Goal: Task Accomplishment & Management: Complete application form

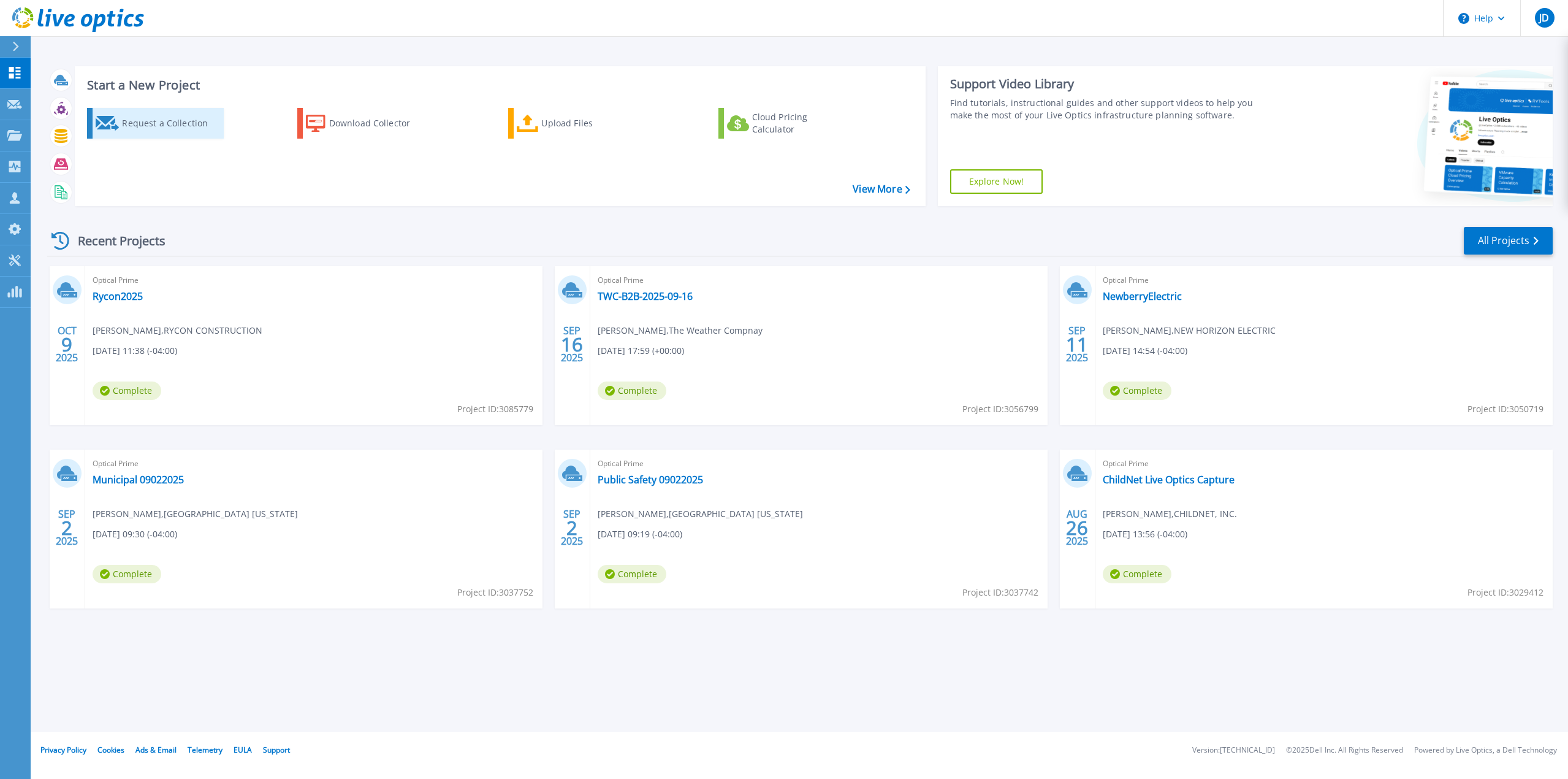
click at [165, 121] on div "Request a Collection" at bounding box center [171, 123] width 98 height 25
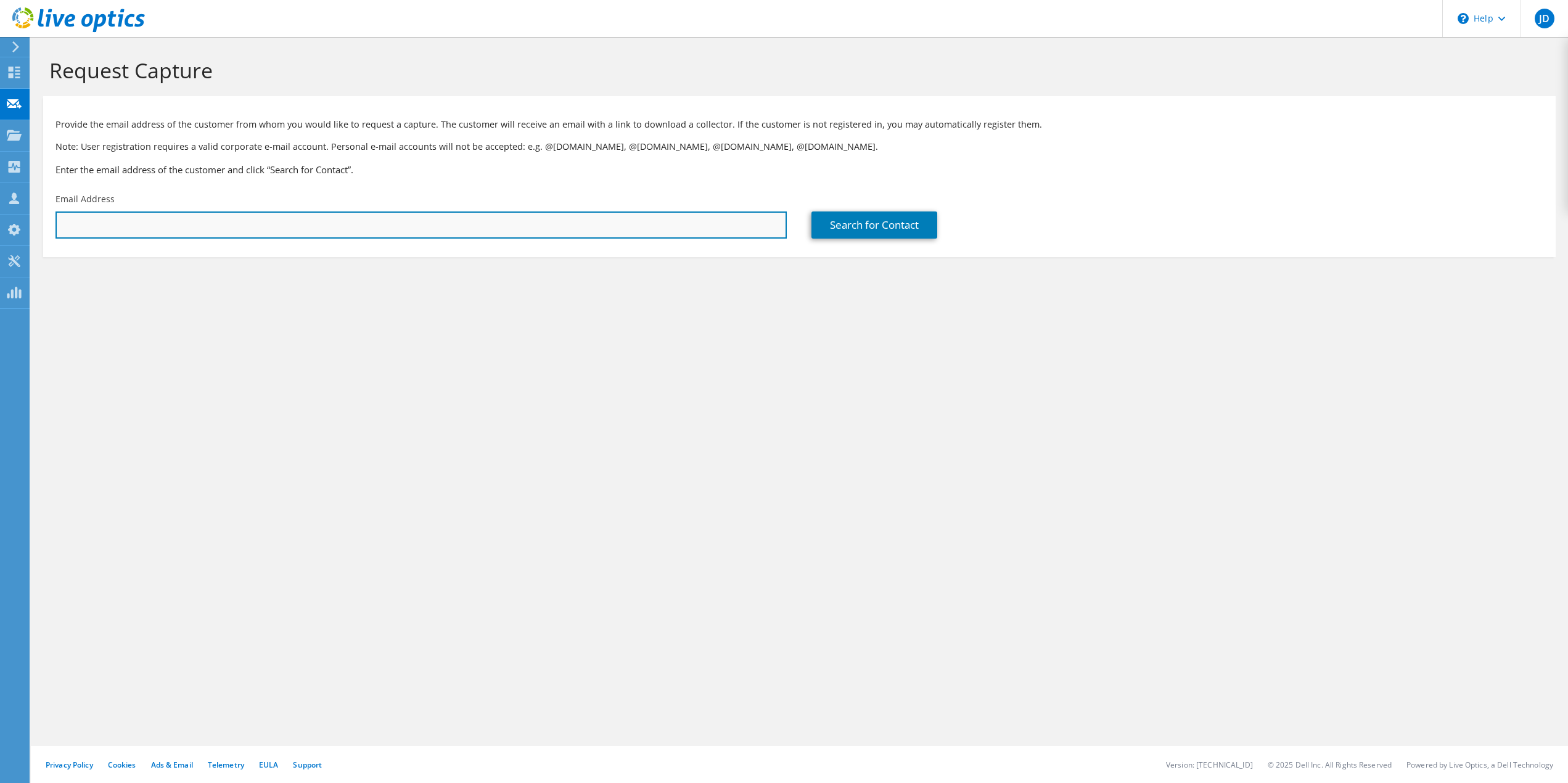
click at [267, 217] on input "text" at bounding box center [421, 225] width 731 height 27
paste input "roberto.delvecchio@creativeofficeresources.com"
type input "roberto.delvecchio@creativeofficeresources.com"
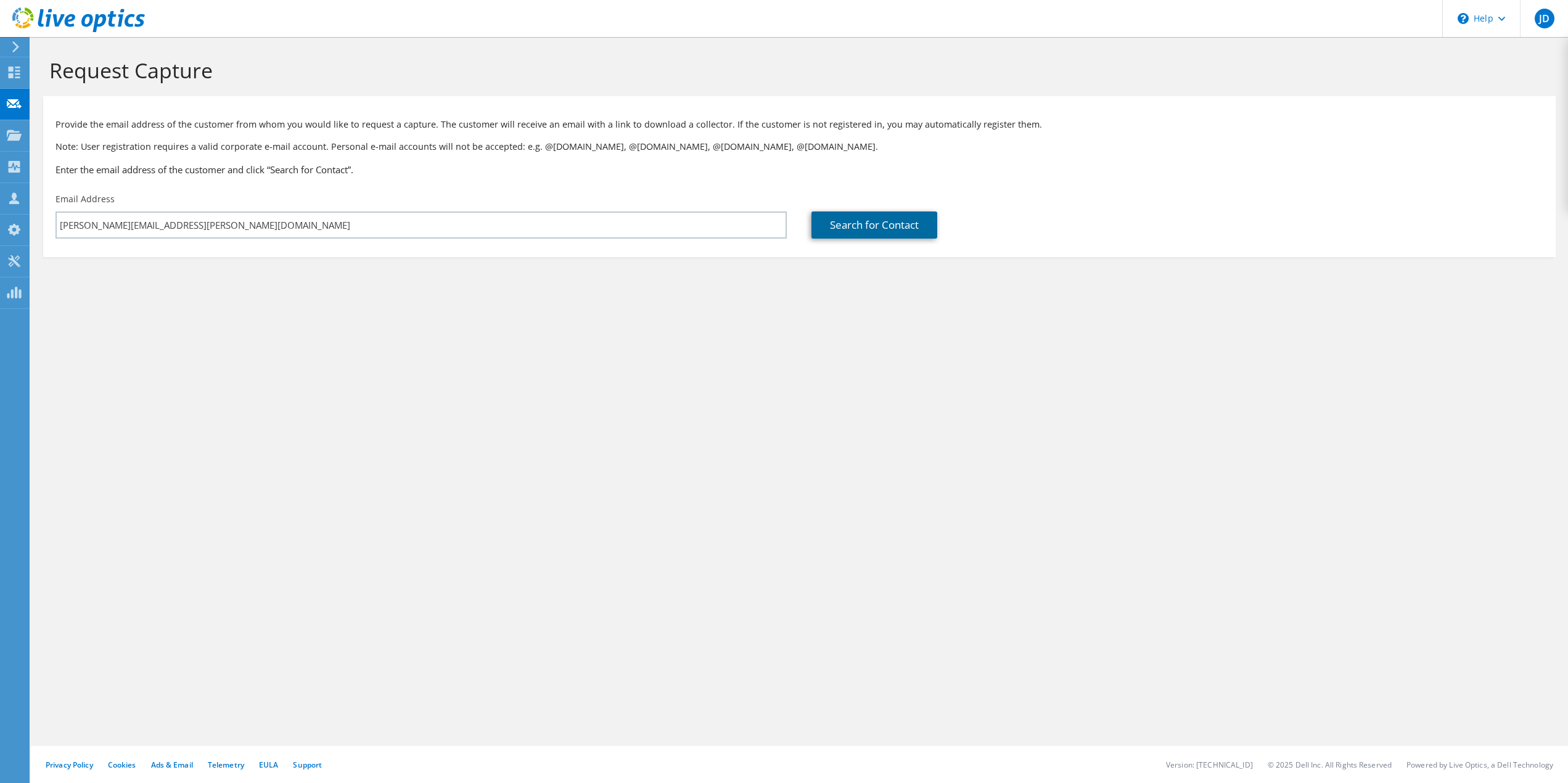
click at [839, 224] on link "Search for Contact" at bounding box center [874, 225] width 126 height 27
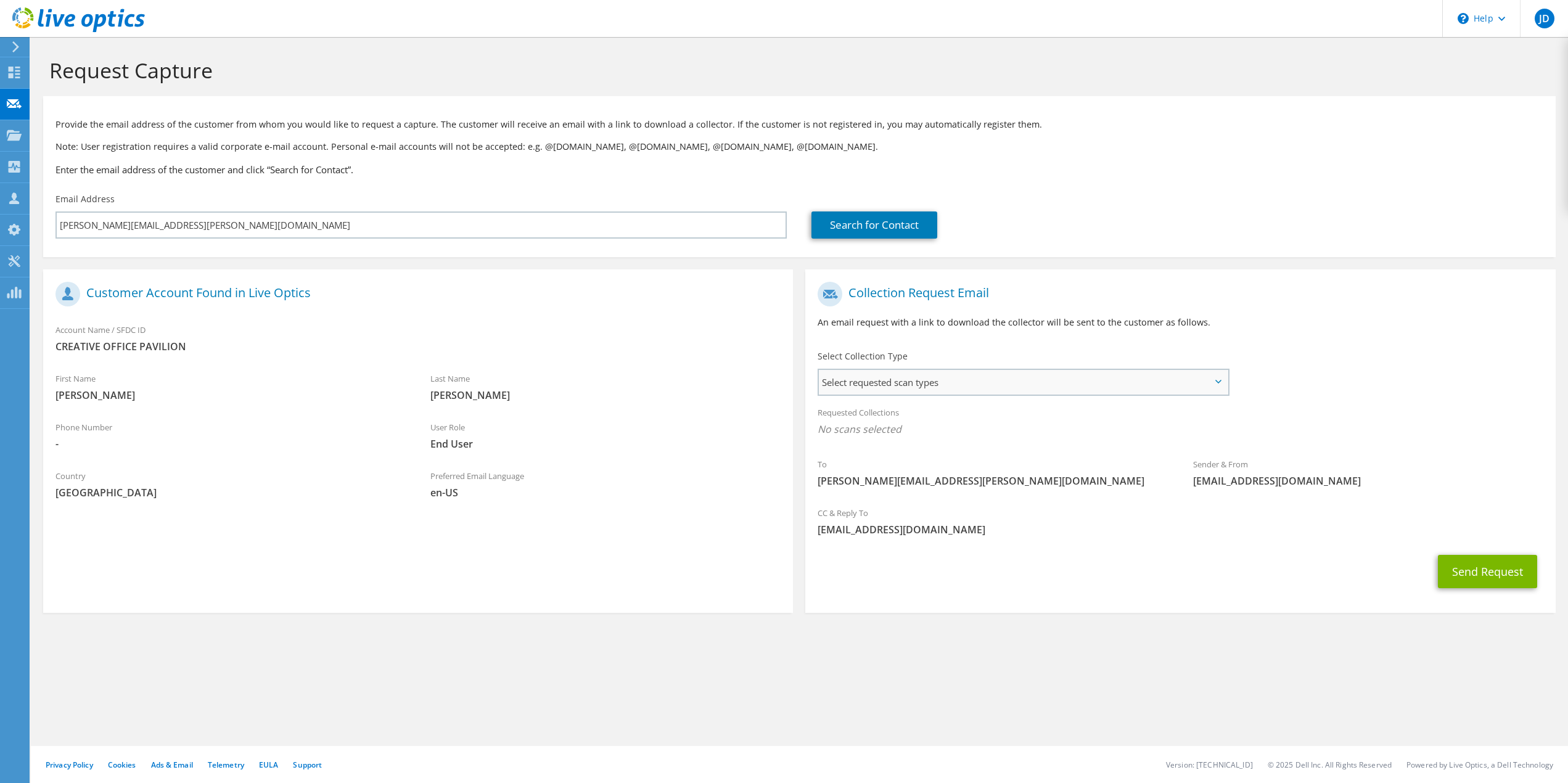
click at [893, 378] on span "Select requested scan types" at bounding box center [1023, 382] width 409 height 25
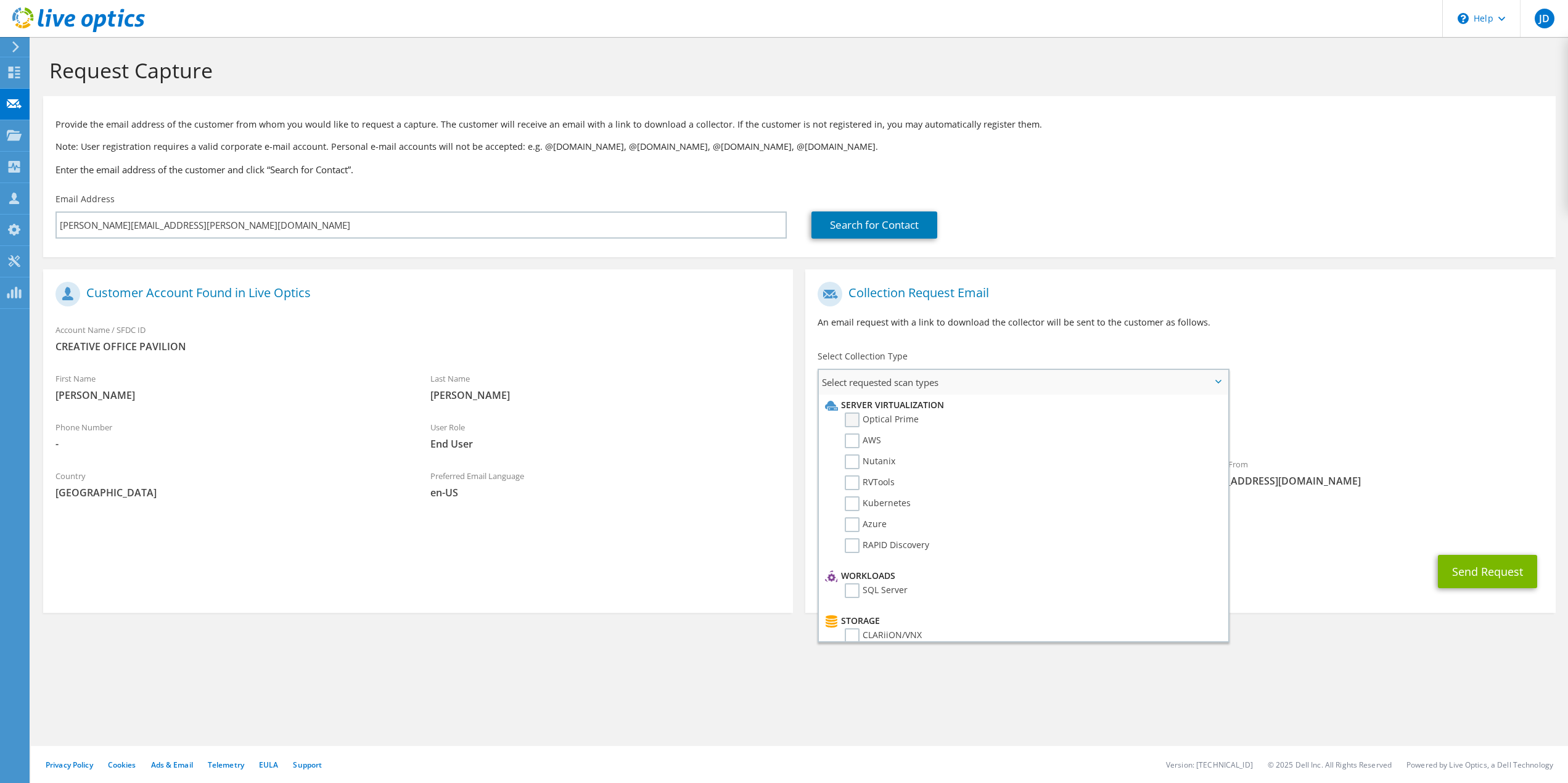
click at [910, 420] on label "Optical Prime" at bounding box center [882, 420] width 74 height 15
click at [0, 0] on input "Optical Prime" at bounding box center [0, 0] width 0 height 0
click at [1390, 383] on div "To roberto.delvecchio@creativeofficeresources.com Sender & From liveoptics@live…" at bounding box center [1180, 390] width 750 height 228
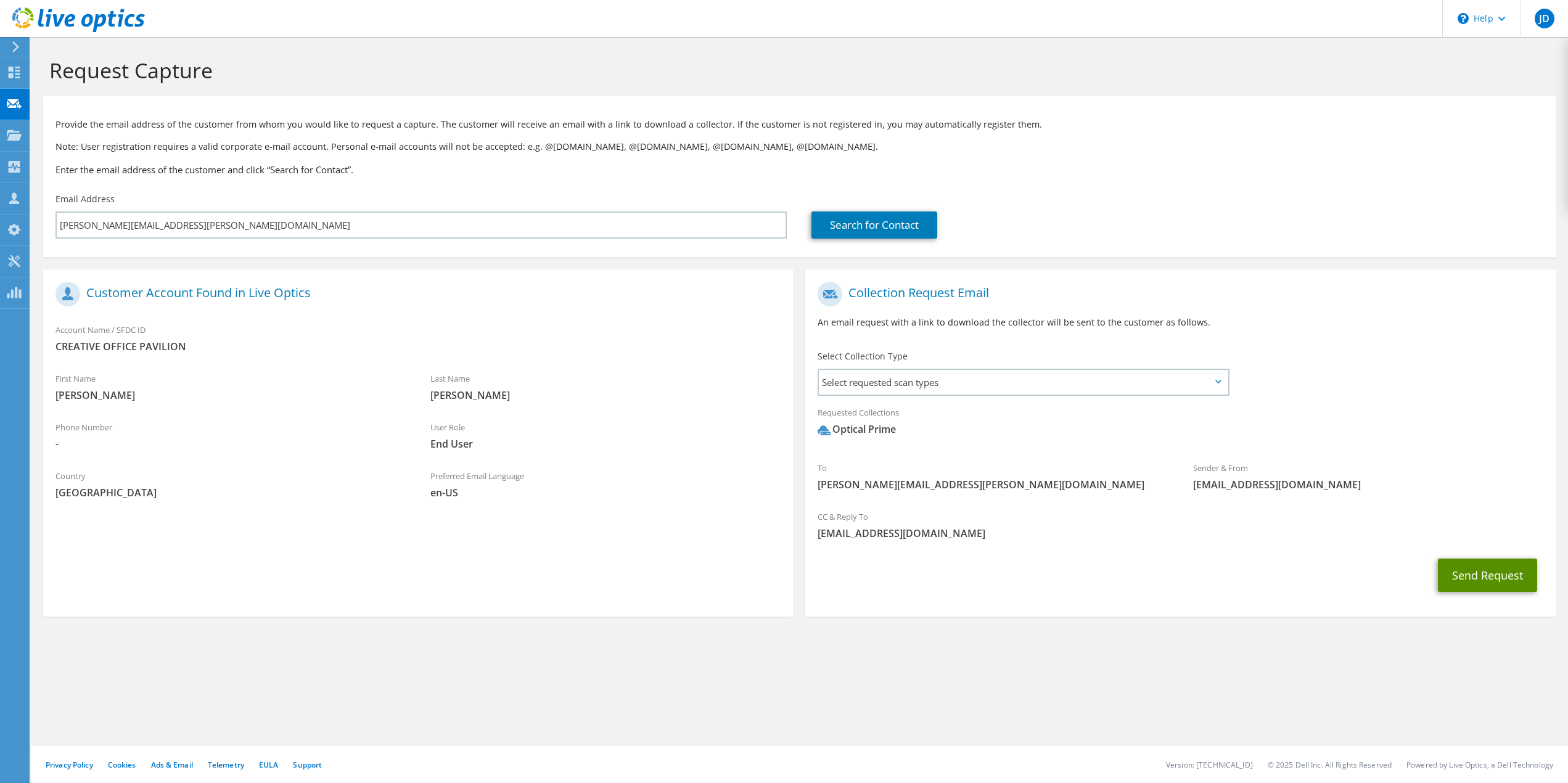
click at [1502, 570] on button "Send Request" at bounding box center [1488, 575] width 99 height 33
